Goal: Navigation & Orientation: Understand site structure

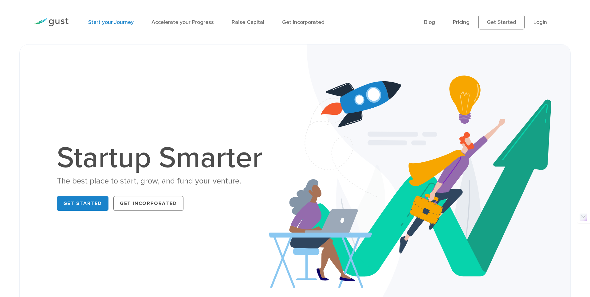
click at [116, 24] on link "Start your Journey" at bounding box center [110, 22] width 45 height 6
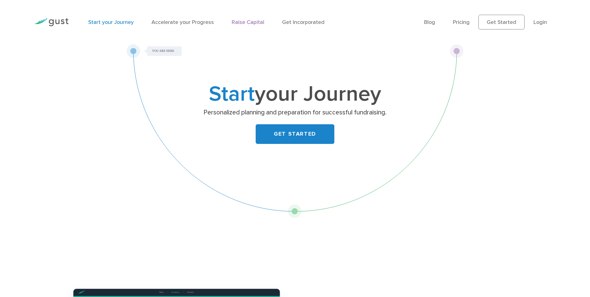
click at [242, 23] on link "Raise Capital" at bounding box center [248, 22] width 33 height 6
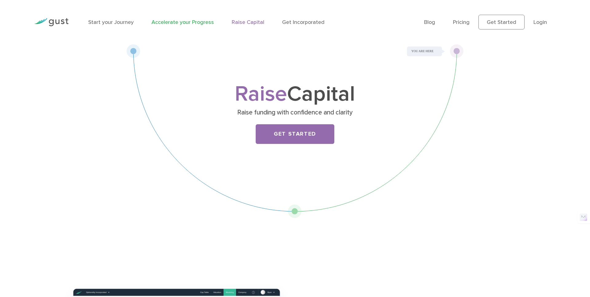
click at [163, 21] on link "Accelerate your Progress" at bounding box center [182, 22] width 62 height 6
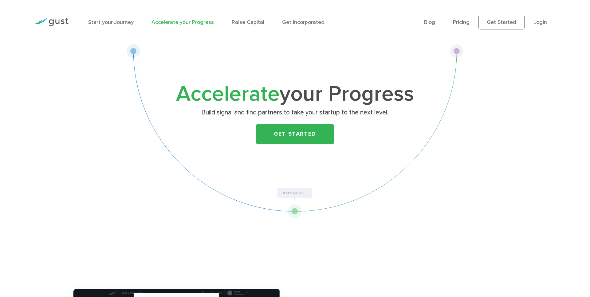
click at [120, 18] on li "Start your Journey" at bounding box center [110, 22] width 45 height 8
click at [55, 19] on img at bounding box center [51, 22] width 34 height 8
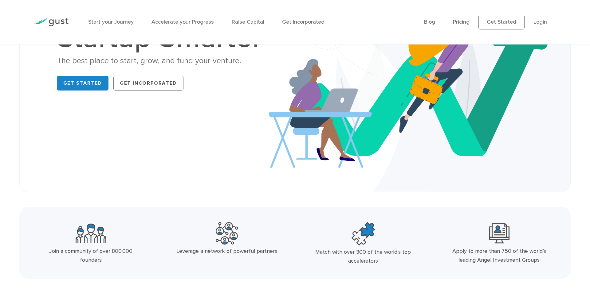
scroll to position [445, 0]
